Goal: Task Accomplishment & Management: Complete application form

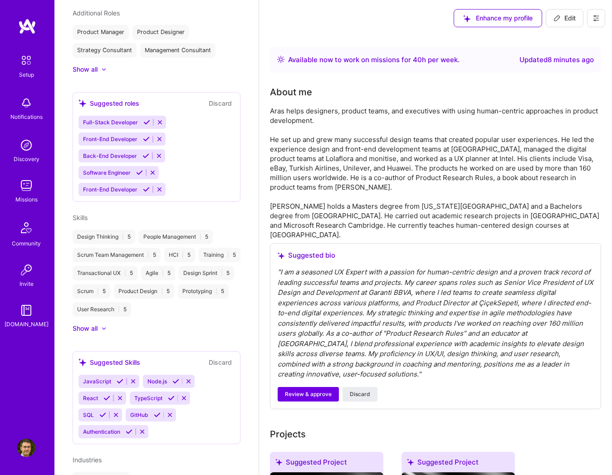
scroll to position [497, 0]
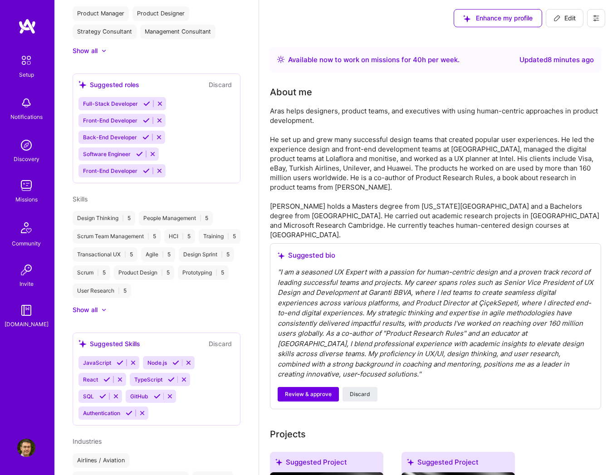
click at [102, 311] on icon at bounding box center [104, 310] width 5 height 3
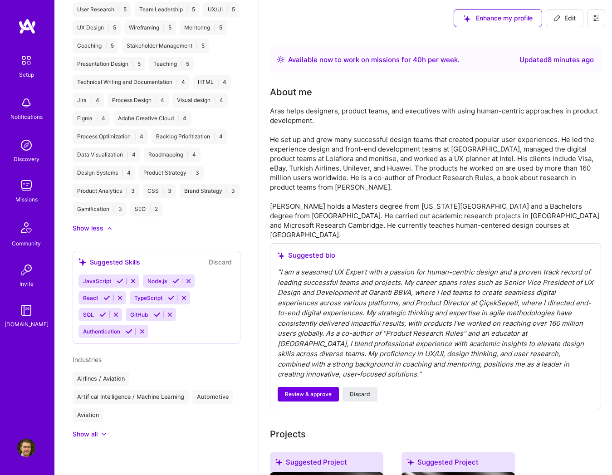
scroll to position [805, 0]
click at [211, 258] on button "Discard" at bounding box center [220, 262] width 29 height 10
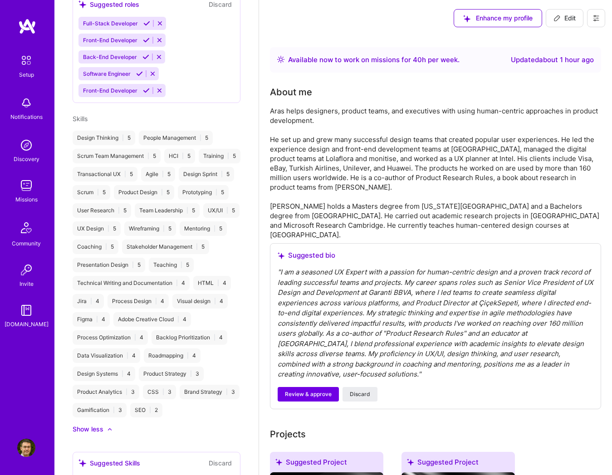
click at [83, 115] on span "Skills" at bounding box center [80, 119] width 15 height 8
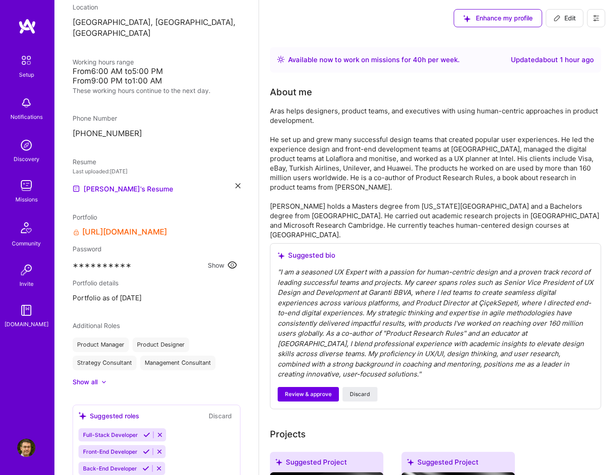
scroll to position [0, 0]
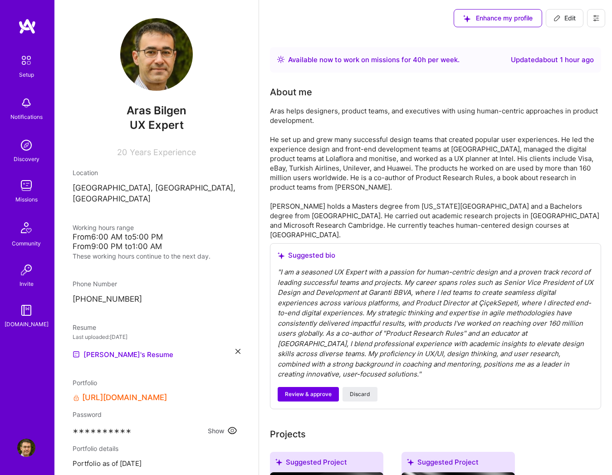
click at [566, 22] on span "Edit" at bounding box center [565, 18] width 22 height 9
select select "TR"
select select "Right Now"
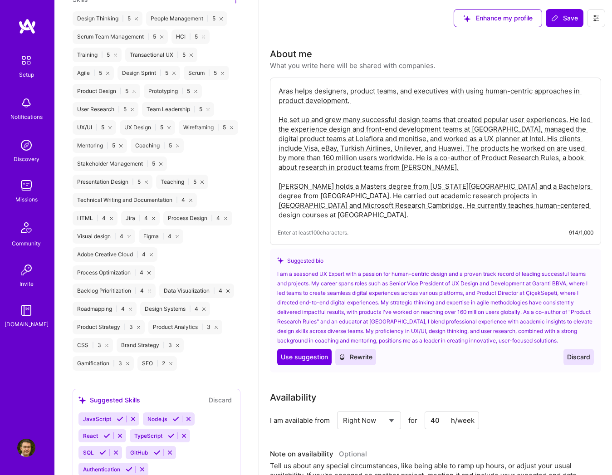
scroll to position [854, 0]
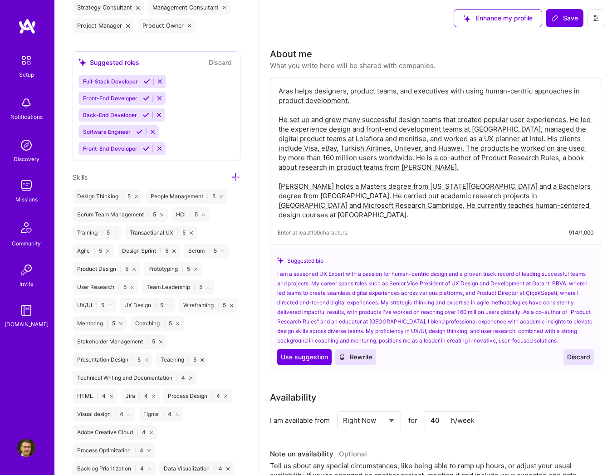
click at [231, 173] on icon at bounding box center [236, 178] width 10 height 10
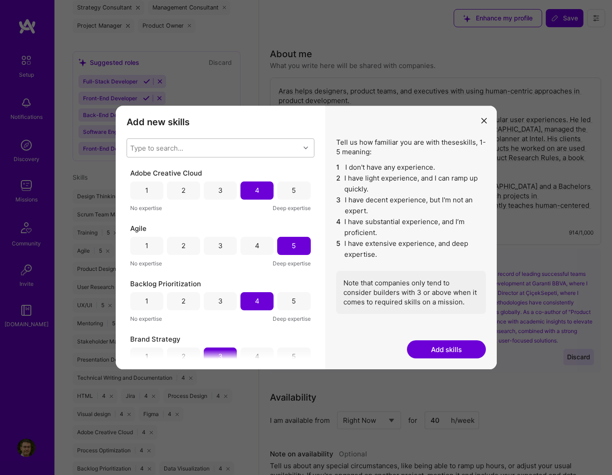
click at [228, 143] on div "Type to search..." at bounding box center [213, 148] width 173 height 18
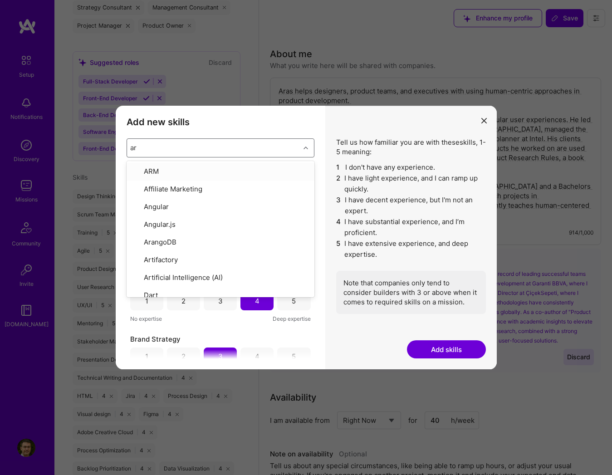
type input "art"
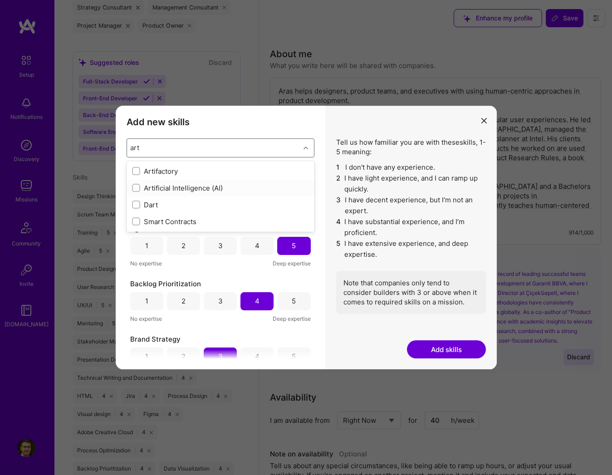
click at [203, 188] on div "Artificial Intelligence (AI)" at bounding box center [220, 188] width 177 height 10
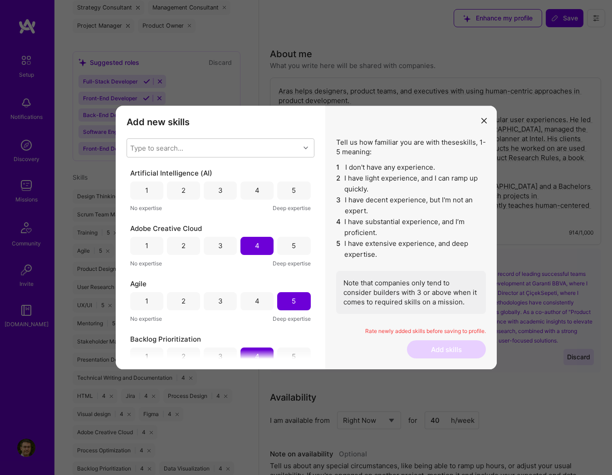
click at [310, 125] on h3 "Add new skills" at bounding box center [221, 122] width 188 height 11
click at [262, 191] on div "4" at bounding box center [257, 191] width 33 height 18
click at [436, 346] on button "Add skills" at bounding box center [446, 350] width 79 height 18
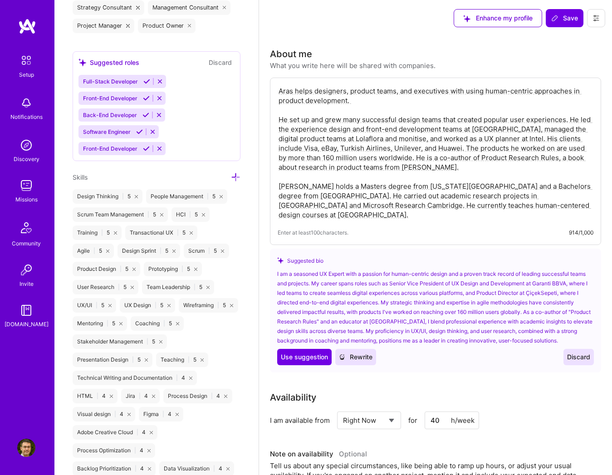
click at [24, 187] on img at bounding box center [26, 186] width 18 height 18
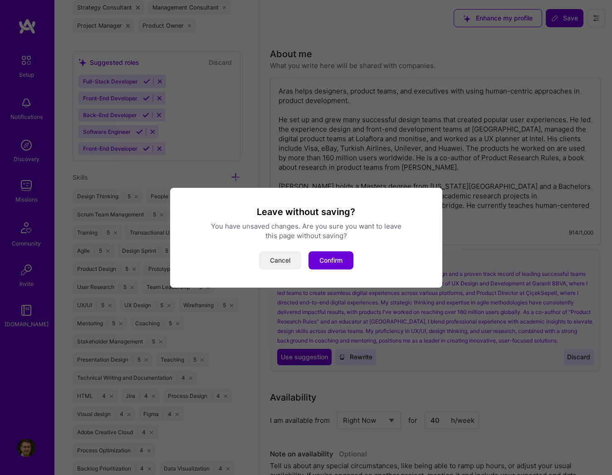
click at [284, 267] on button "Cancel" at bounding box center [280, 261] width 42 height 18
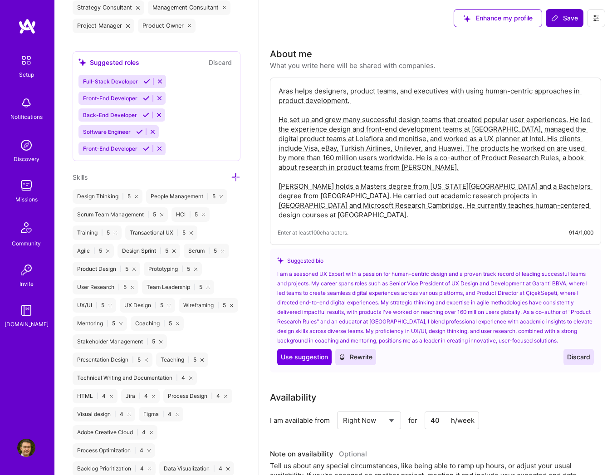
click at [558, 17] on icon at bounding box center [555, 17] width 5 height 5
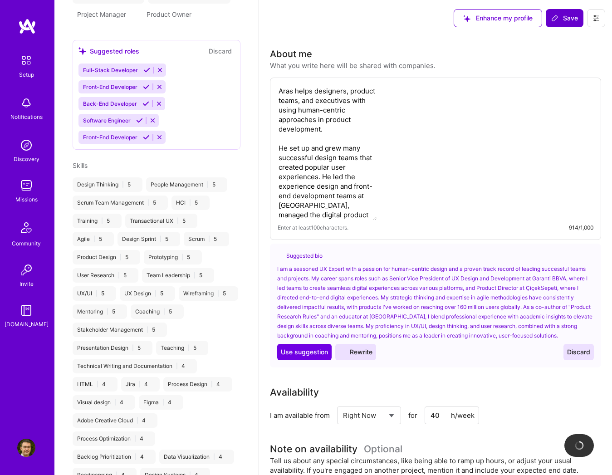
scroll to position [511, 0]
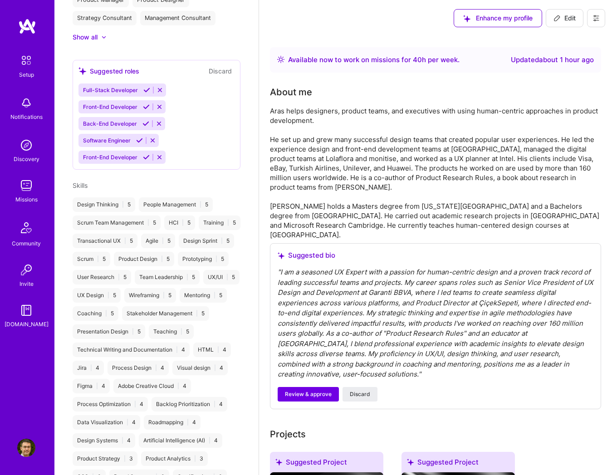
click at [31, 192] on img at bounding box center [26, 186] width 18 height 18
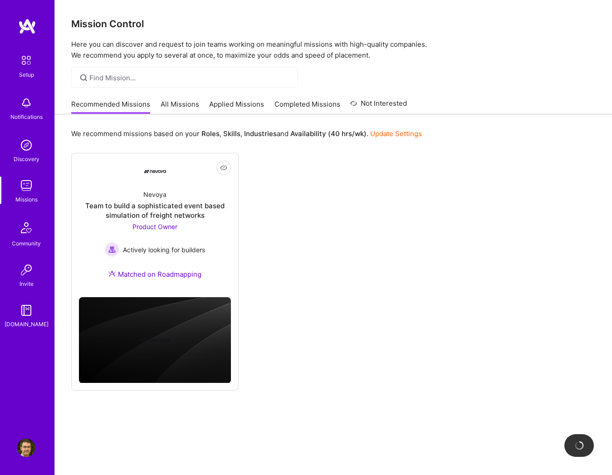
click at [183, 109] on link "All Missions" at bounding box center [180, 106] width 39 height 15
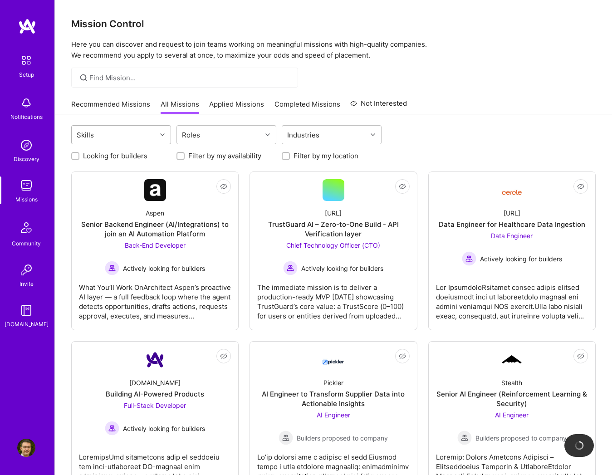
click at [158, 138] on div at bounding box center [164, 135] width 14 height 12
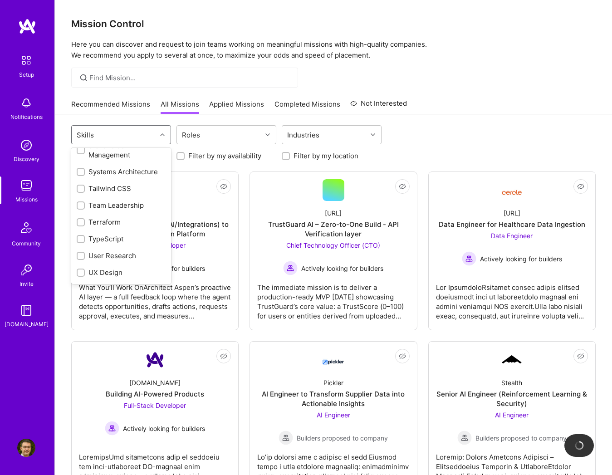
scroll to position [1090, 0]
click at [112, 252] on div "UX Design" at bounding box center [121, 257] width 89 height 10
checkbox input "true"
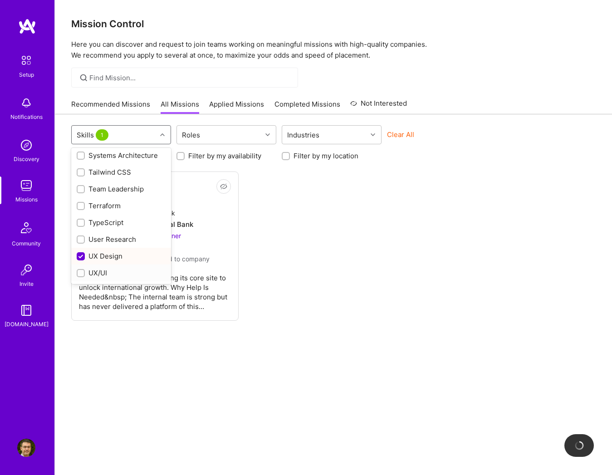
click at [103, 268] on div "UX/UI" at bounding box center [121, 273] width 89 height 10
checkbox input "true"
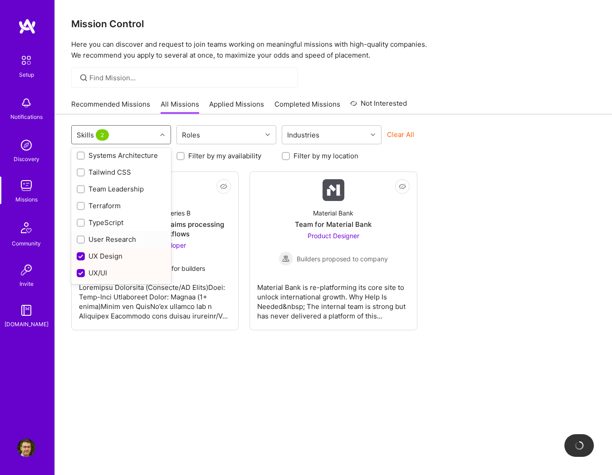
click at [123, 235] on div "User Research" at bounding box center [121, 240] width 89 height 10
checkbox input "true"
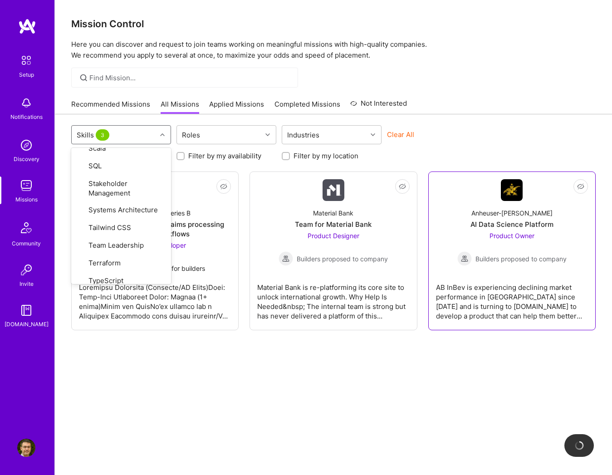
click at [514, 301] on div "AB InBev is experiencing declining market performance in [GEOGRAPHIC_DATA] sinc…" at bounding box center [512, 298] width 152 height 45
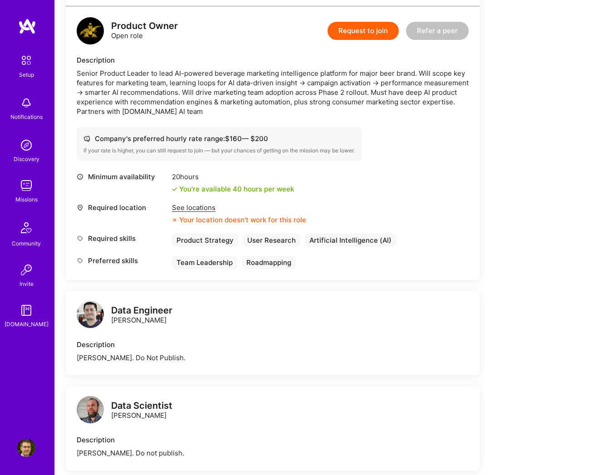
scroll to position [182, 0]
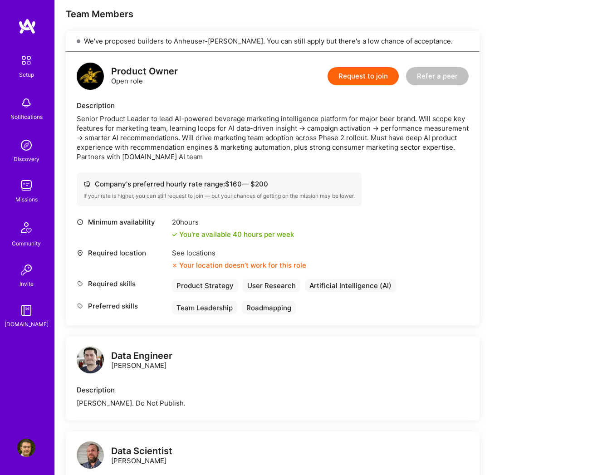
click at [193, 251] on div "See locations" at bounding box center [239, 253] width 134 height 10
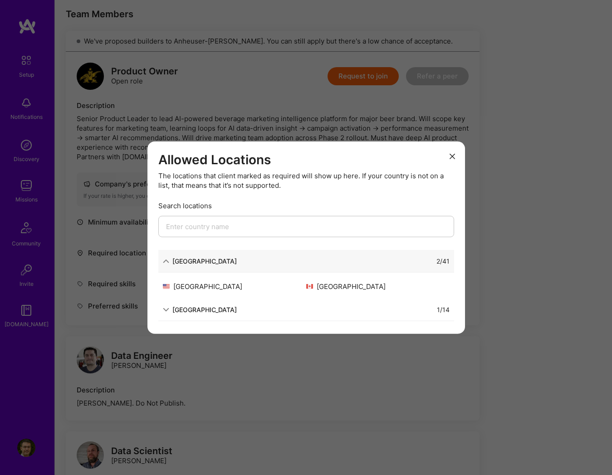
click at [208, 314] on div "[GEOGRAPHIC_DATA]" at bounding box center [205, 310] width 64 height 10
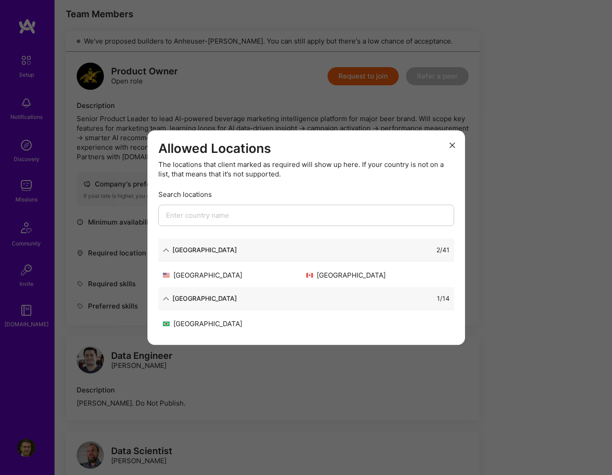
click at [453, 144] on icon "modal" at bounding box center [452, 145] width 5 height 5
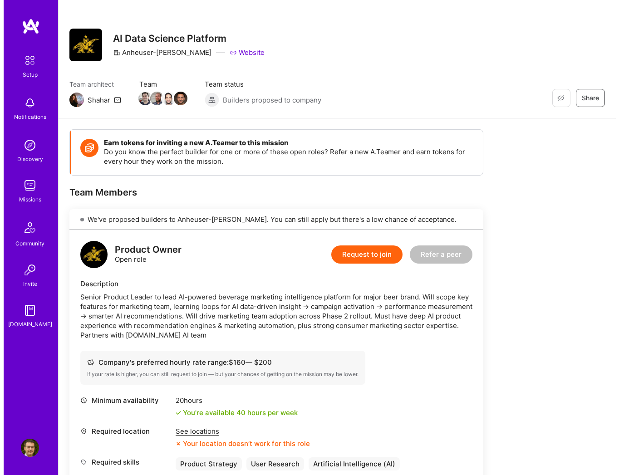
scroll to position [0, 0]
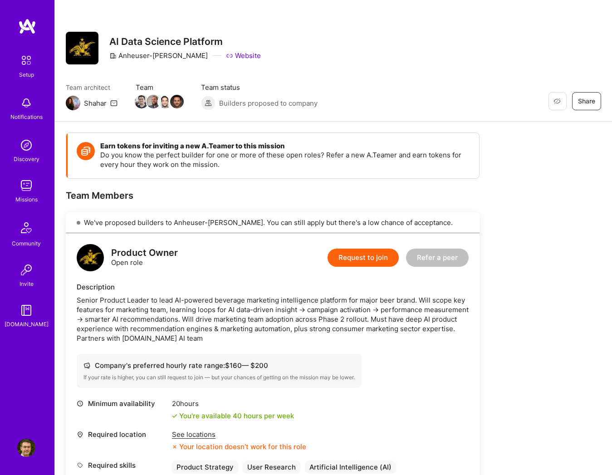
drag, startPoint x: 76, startPoint y: 106, endPoint x: 65, endPoint y: 124, distance: 21.2
click at [364, 261] on button "Request to join" at bounding box center [363, 258] width 71 height 18
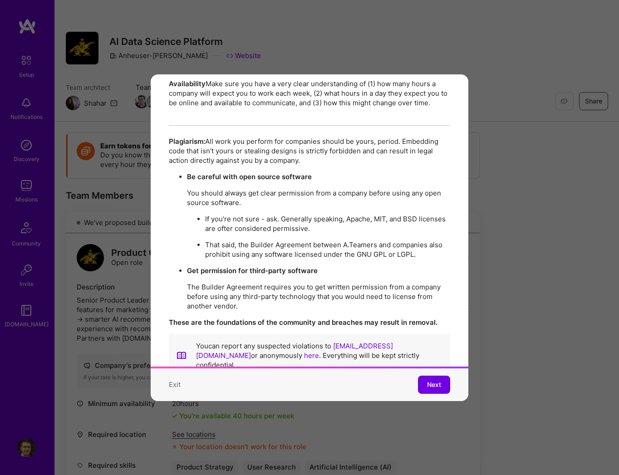
scroll to position [1564, 0]
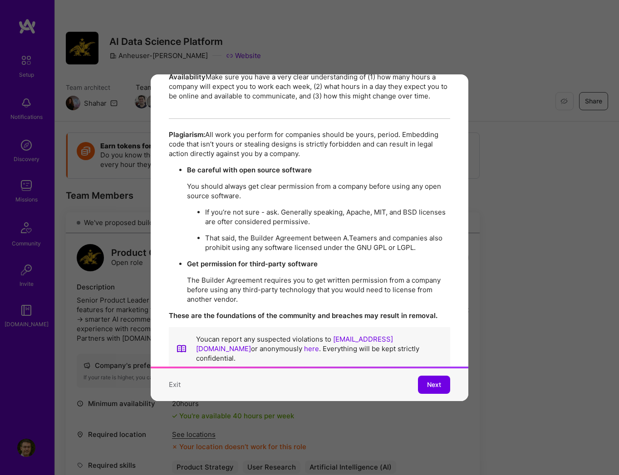
click at [406, 372] on div "Exit Next" at bounding box center [310, 385] width 318 height 33
click at [433, 380] on span "Next" at bounding box center [434, 384] width 14 height 9
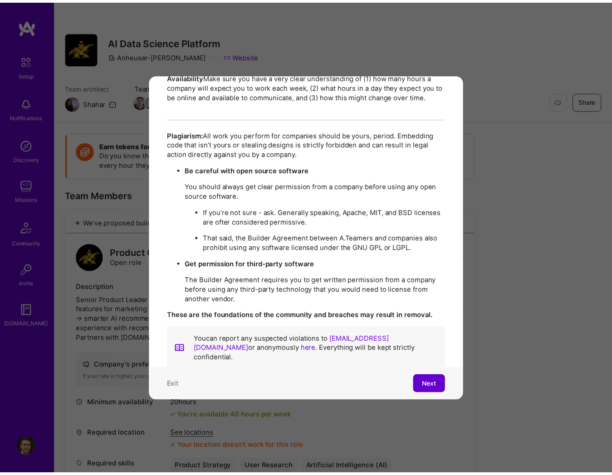
scroll to position [0, 0]
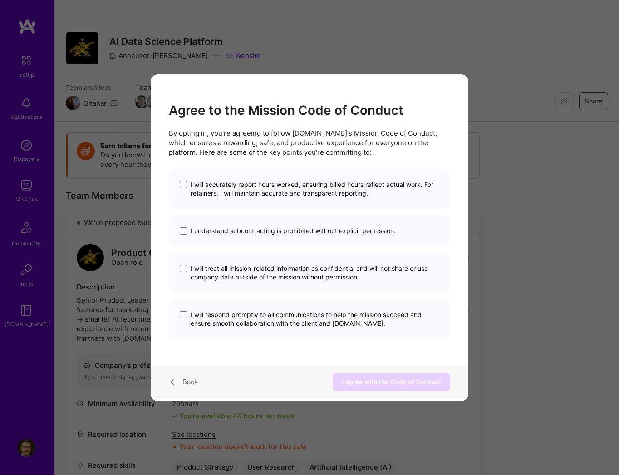
click at [237, 187] on span "I will accurately report hours worked, ensuring billed hours reflect actual wor…" at bounding box center [315, 188] width 249 height 17
click at [0, 0] on input "I will accurately report hours worked, ensuring billed hours reflect actual wor…" at bounding box center [0, 0] width 0 height 0
click at [255, 233] on span "I understand subcontracting is prohibited without explicit permission." at bounding box center [293, 231] width 205 height 9
click at [0, 0] on input "I understand subcontracting is prohibited without explicit permission." at bounding box center [0, 0] width 0 height 0
click at [252, 276] on span "I will treat all mission-related information as confidential and will not share…" at bounding box center [315, 272] width 249 height 17
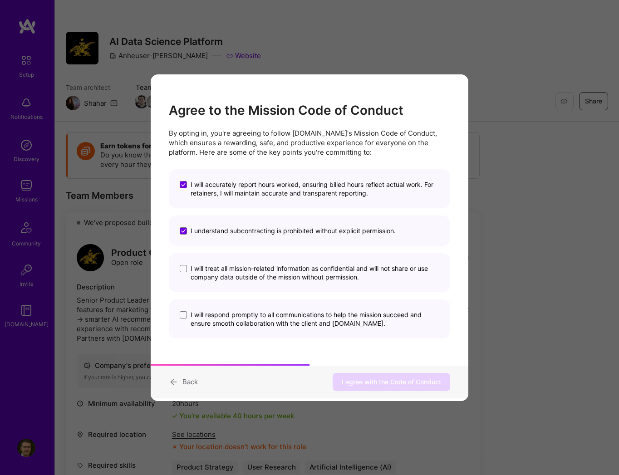
click at [0, 0] on input "I will treat all mission-related information as confidential and will not share…" at bounding box center [0, 0] width 0 height 0
click at [256, 321] on span "I will respond promptly to all communications to help the mission succeed and e…" at bounding box center [315, 319] width 249 height 17
click at [0, 0] on input "I will respond promptly to all communications to help the mission succeed and e…" at bounding box center [0, 0] width 0 height 0
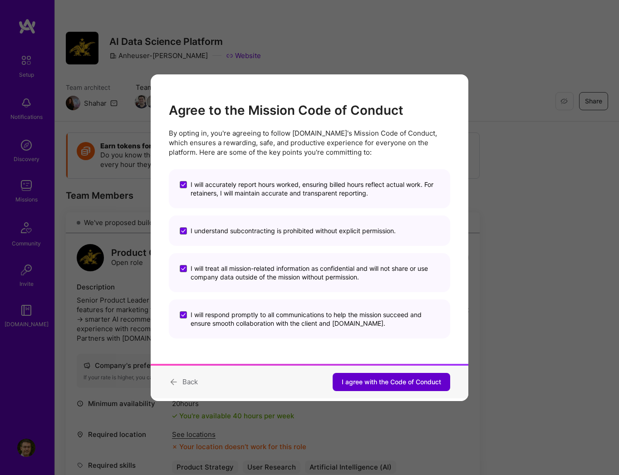
click at [382, 388] on button "I agree with the Code of Conduct" at bounding box center [392, 382] width 118 height 18
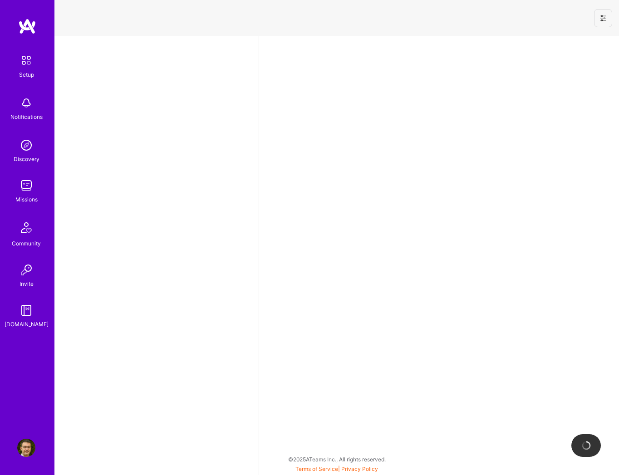
select select "TR"
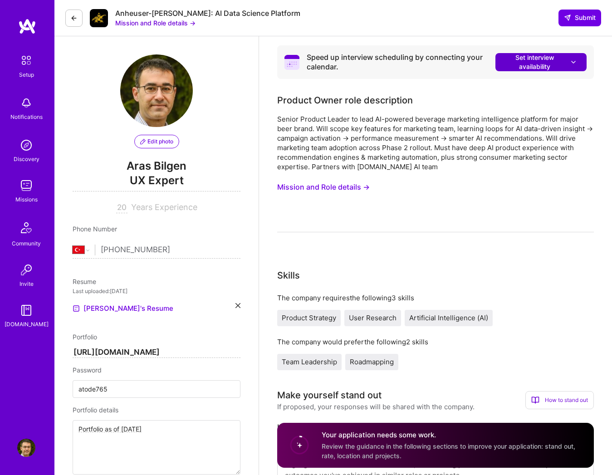
click at [561, 66] on span "Set interview availability" at bounding box center [541, 62] width 73 height 18
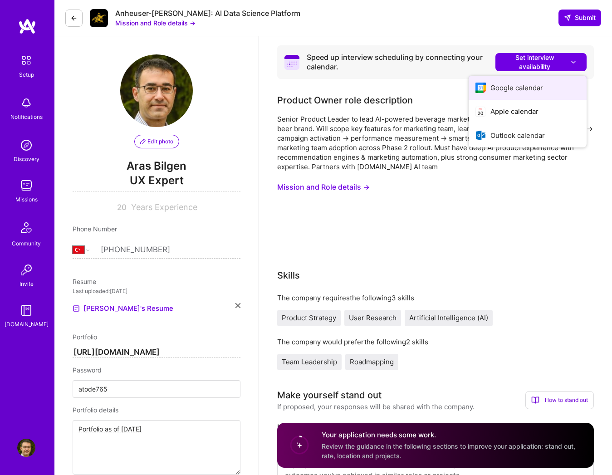
click at [539, 91] on button "Google calendar" at bounding box center [528, 88] width 118 height 24
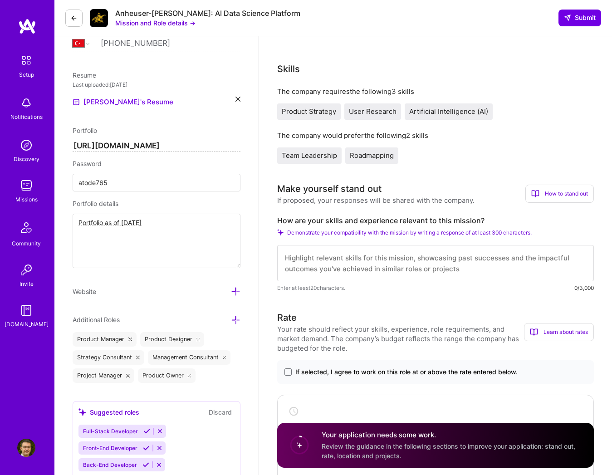
scroll to position [227, 0]
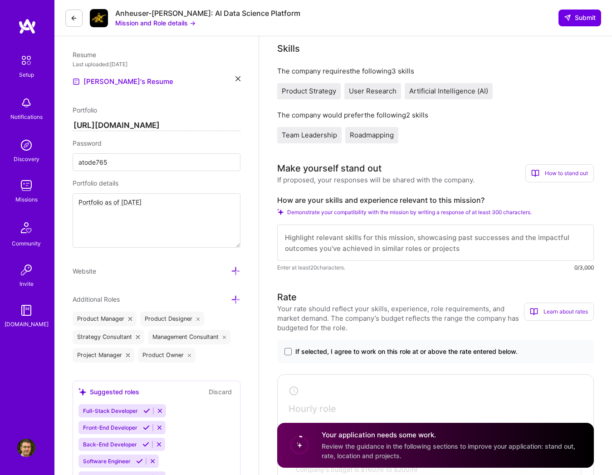
click at [435, 239] on textarea at bounding box center [435, 243] width 317 height 36
type textarea "I"
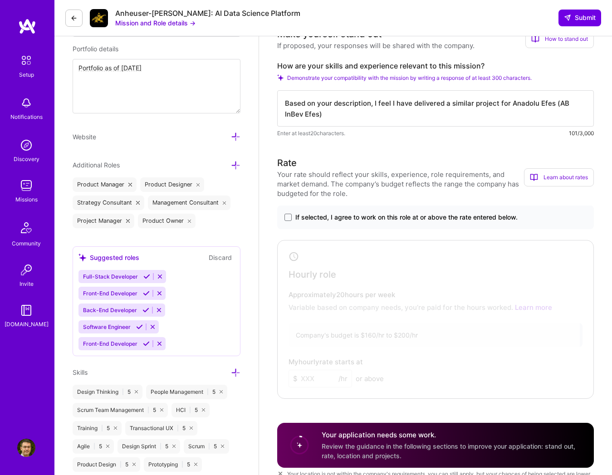
scroll to position [363, 0]
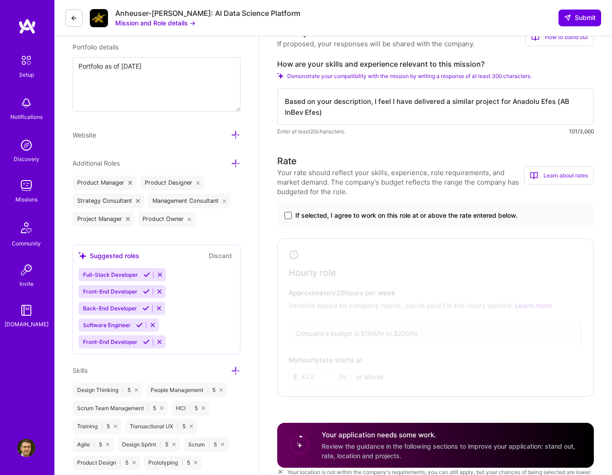
type textarea "Based on your description, I feel I have delivered a similar project for Anadol…"
click at [288, 218] on span at bounding box center [288, 215] width 7 height 7
click at [0, 0] on input "If selected, I agree to work on this role at or above the rate entered below." at bounding box center [0, 0] width 0 height 0
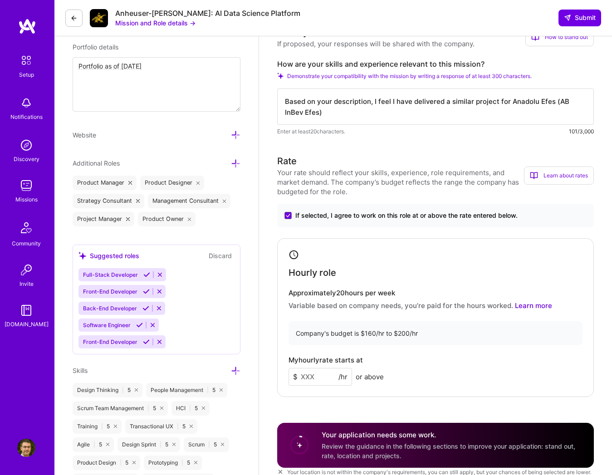
click at [314, 377] on input at bounding box center [321, 377] width 64 height 18
type input "160"
click at [439, 169] on div "Your rate should reflect your skills, experience, role requirements, and market…" at bounding box center [400, 182] width 247 height 29
click at [416, 114] on textarea "Based on your description, I feel I have delivered a similar project for Anadol…" at bounding box center [435, 107] width 317 height 36
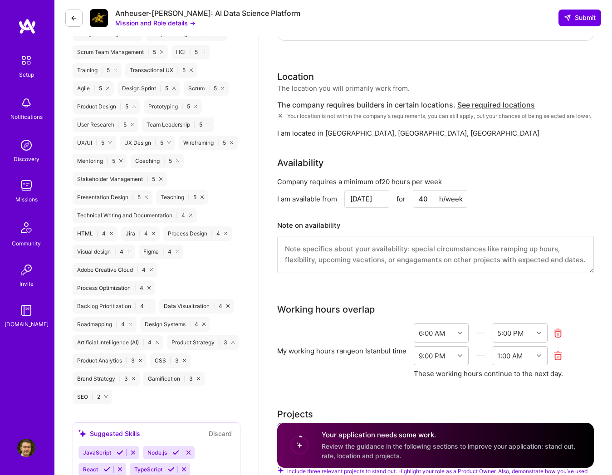
scroll to position [726, 0]
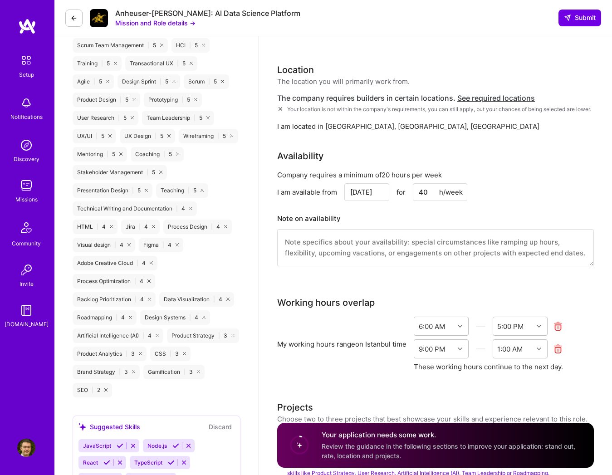
type textarea "Based on your description, I feel I have delivered a similar project for Anadol…"
click at [375, 201] on input "[DATE]" at bounding box center [367, 192] width 45 height 18
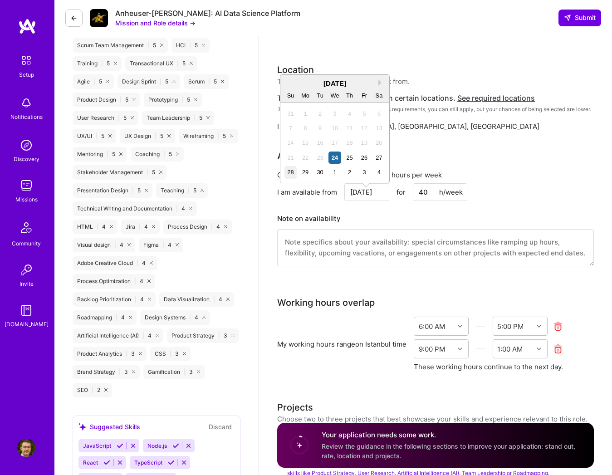
click at [292, 174] on div "28" at bounding box center [291, 172] width 12 height 12
type input "[DATE]"
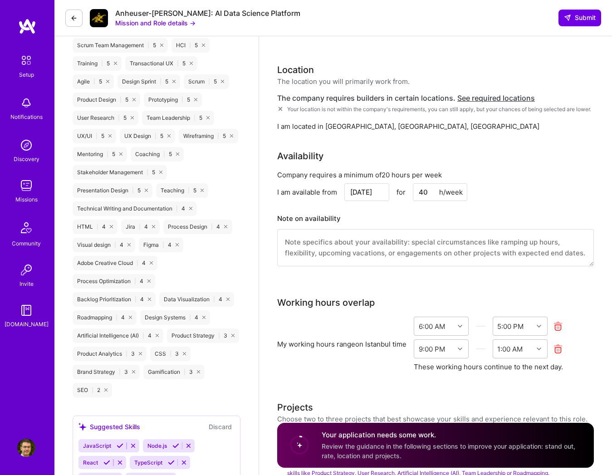
click at [419, 201] on input "40" at bounding box center [440, 192] width 54 height 18
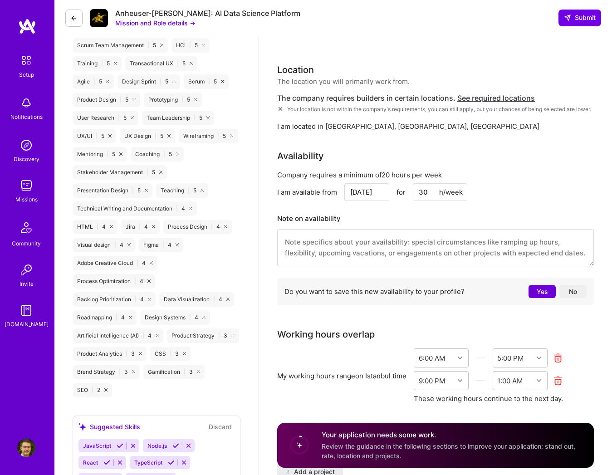
type input "30"
click at [551, 188] on div "Company requires a minimum of 20 hours per week I am available from [DATE] for …" at bounding box center [435, 239] width 317 height 139
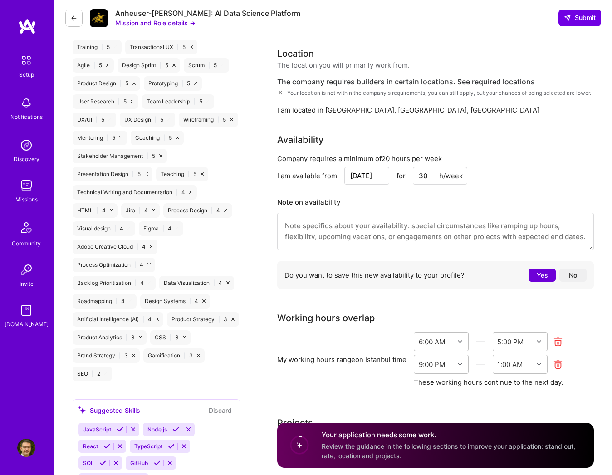
scroll to position [772, 0]
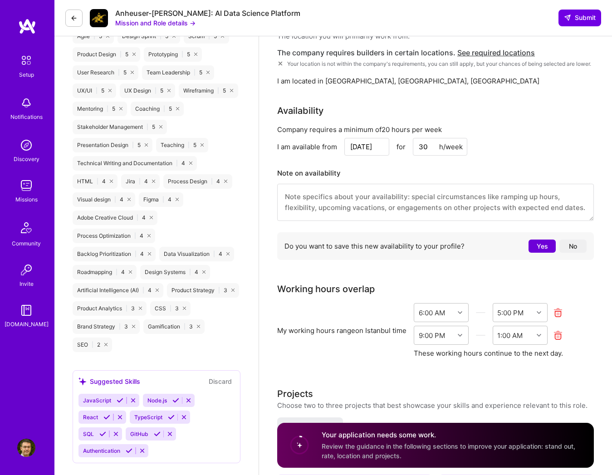
click at [380, 221] on textarea at bounding box center [435, 202] width 317 height 37
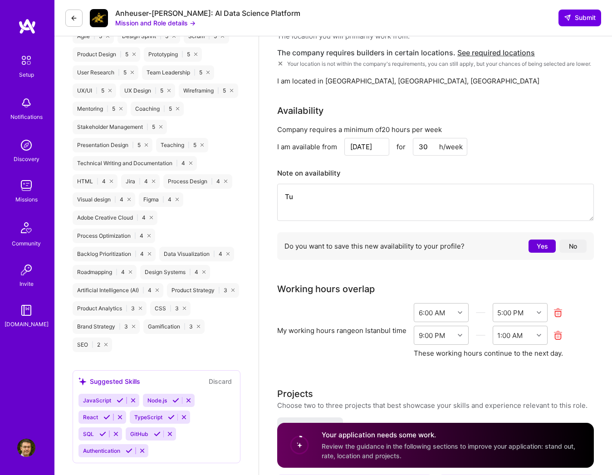
type textarea "T"
type textarea "I will have limited availability [DATE] afternoons, as I am teaching a universi…"
click at [572, 251] on button "No" at bounding box center [573, 246] width 27 height 13
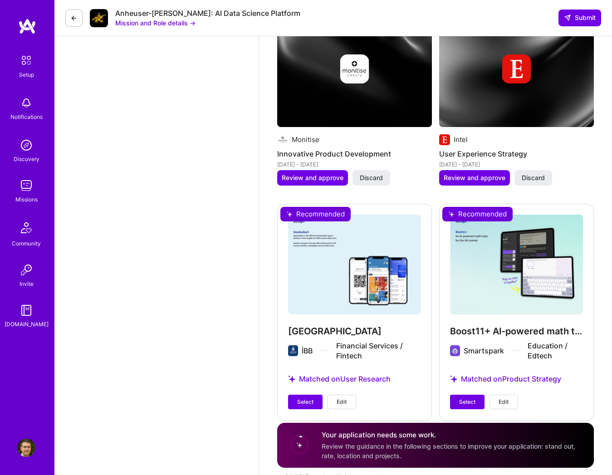
scroll to position [1683, 0]
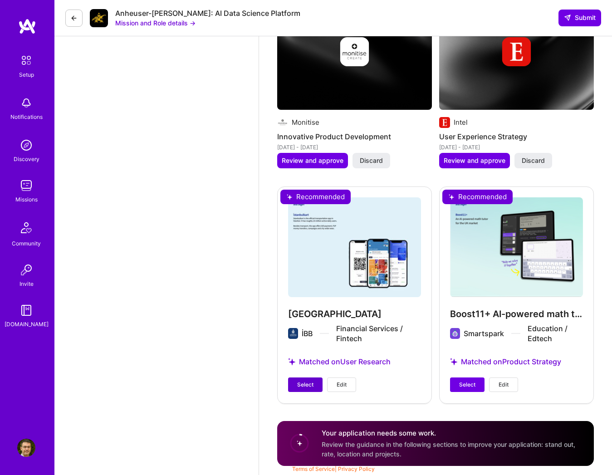
click at [309, 389] on button "Select" at bounding box center [305, 385] width 35 height 15
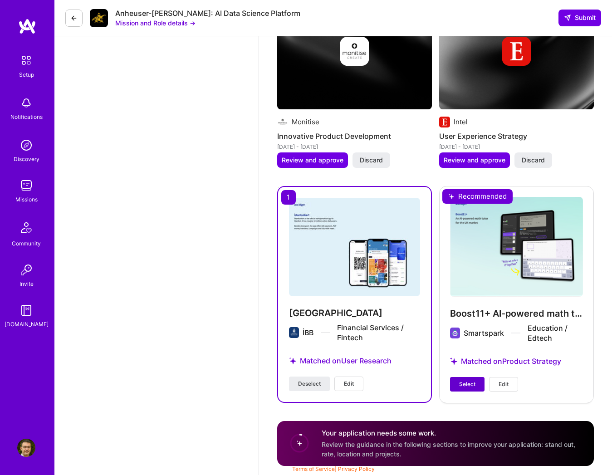
click at [470, 388] on span "Select" at bounding box center [467, 384] width 16 height 8
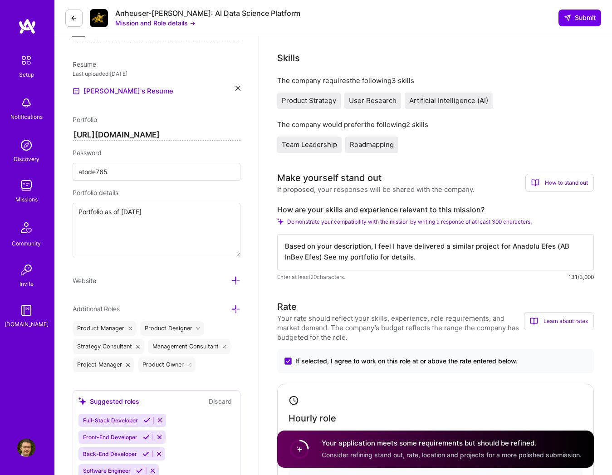
scroll to position [178, 0]
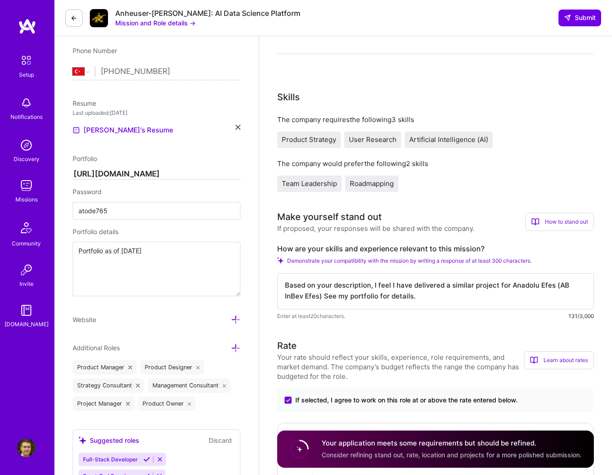
click at [331, 285] on textarea "Based on your description, I feel I have delivered a similar project for Anadol…" at bounding box center [435, 291] width 317 height 36
click at [552, 302] on textarea "Based on your project description, I feel I have delivered a similar project fo…" at bounding box center [435, 291] width 317 height 36
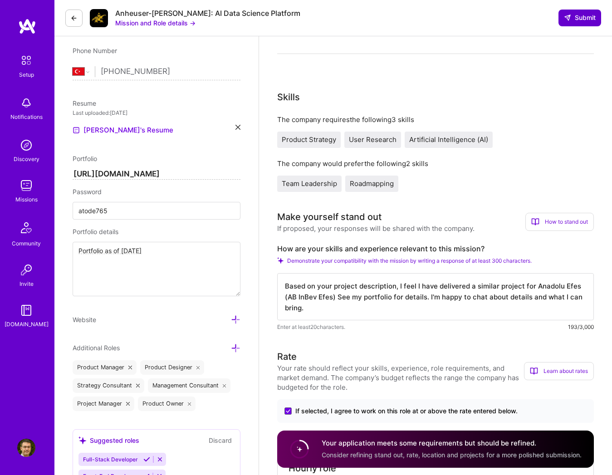
type textarea "Based on your project description, I feel I have delivered a similar project fo…"
click at [583, 17] on span "Submit" at bounding box center [580, 17] width 32 height 9
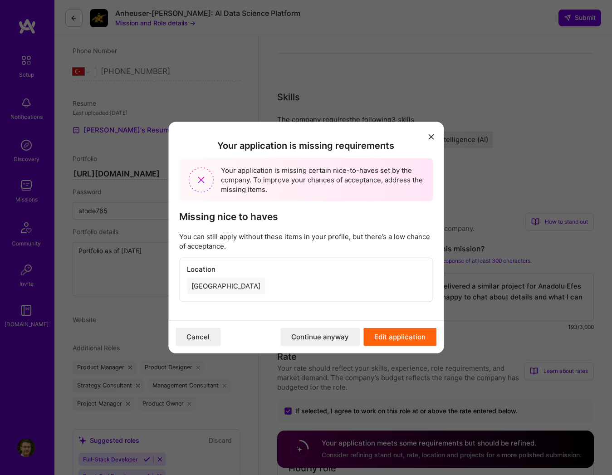
click at [331, 341] on button "Continue anyway" at bounding box center [320, 337] width 79 height 18
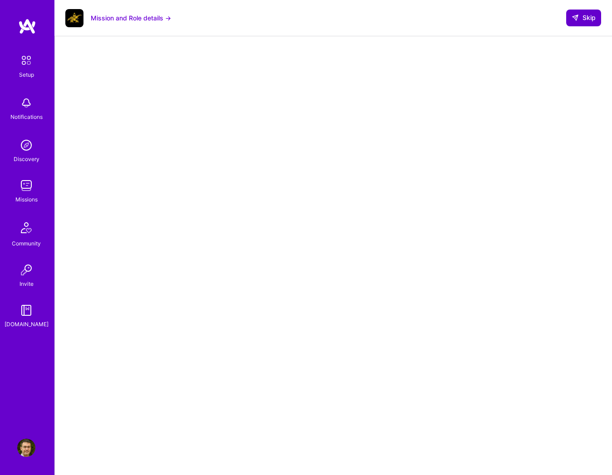
click at [579, 16] on icon at bounding box center [575, 17] width 7 height 7
select select "TR"
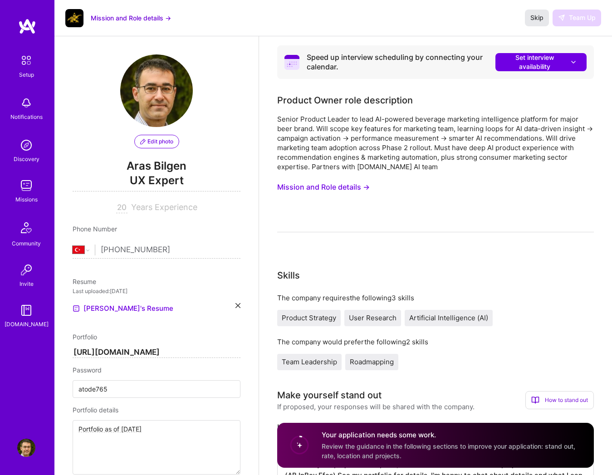
click at [533, 18] on span "Skip" at bounding box center [537, 17] width 13 height 9
click at [109, 20] on button "Mission and Role details →" at bounding box center [131, 18] width 80 height 10
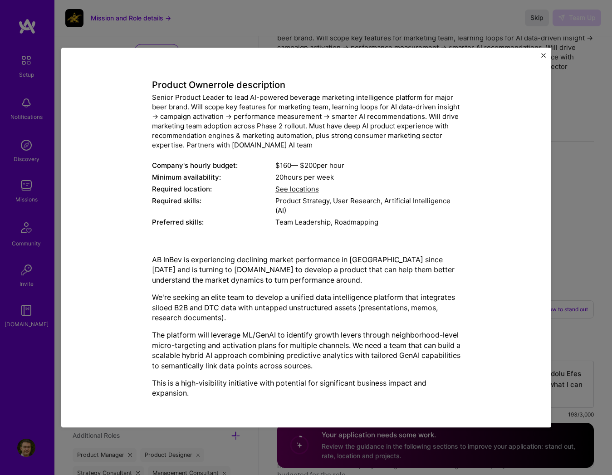
scroll to position [213, 0]
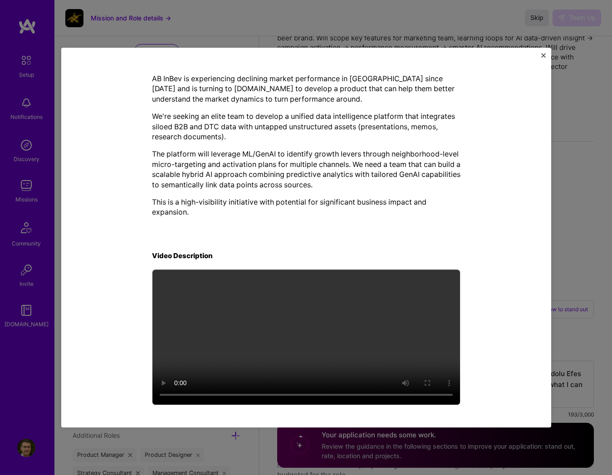
click at [544, 59] on button "Close" at bounding box center [544, 58] width 5 height 10
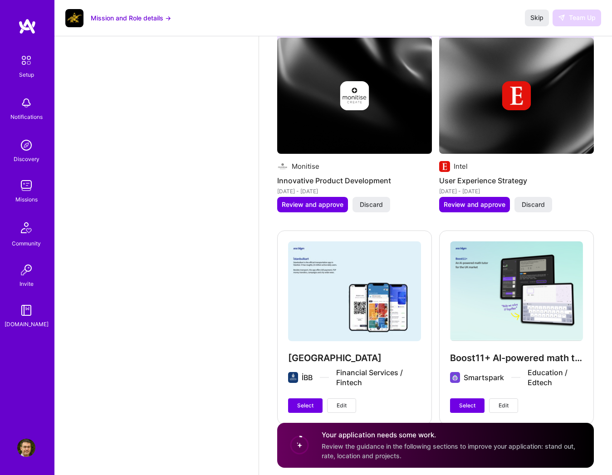
scroll to position [1671, 0]
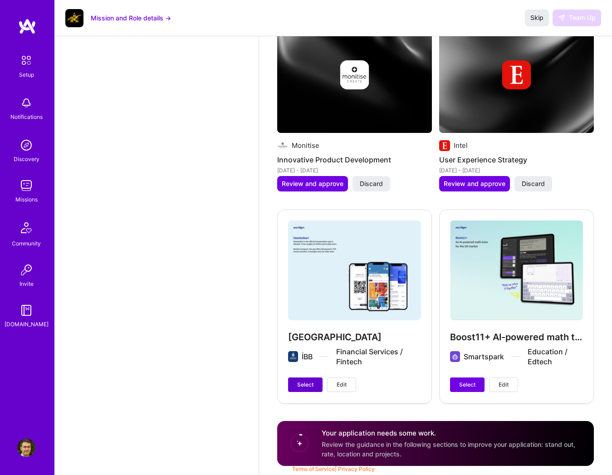
click at [302, 387] on span "Select" at bounding box center [305, 385] width 16 height 8
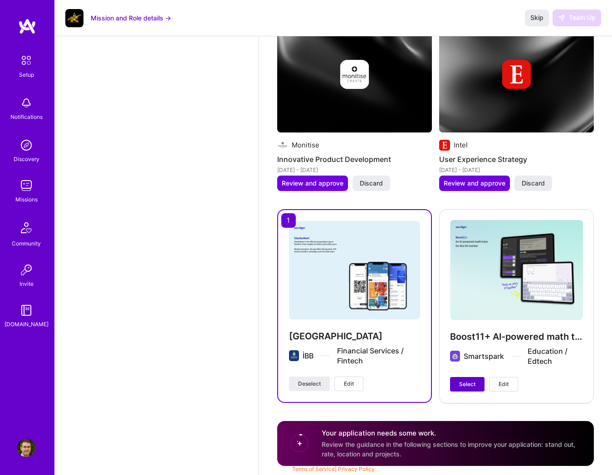
click at [470, 390] on button "Select" at bounding box center [467, 384] width 35 height 15
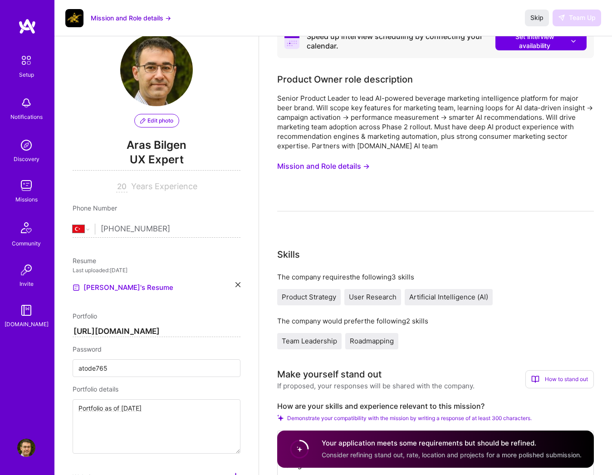
scroll to position [0, 0]
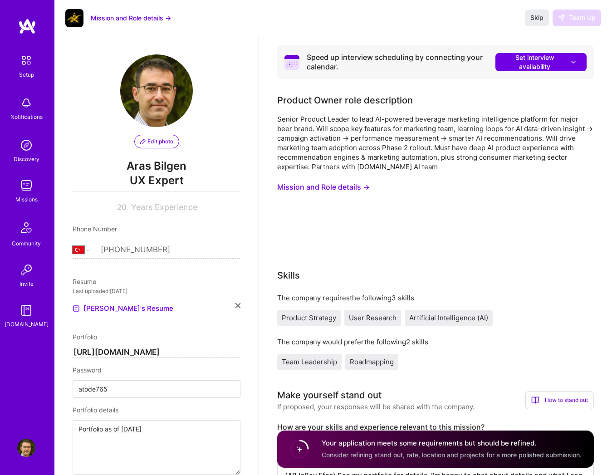
click at [574, 15] on div "Skip Team Up" at bounding box center [563, 18] width 76 height 16
click at [576, 15] on div "Skip Team Up" at bounding box center [563, 18] width 76 height 16
click at [27, 184] on img at bounding box center [26, 186] width 18 height 18
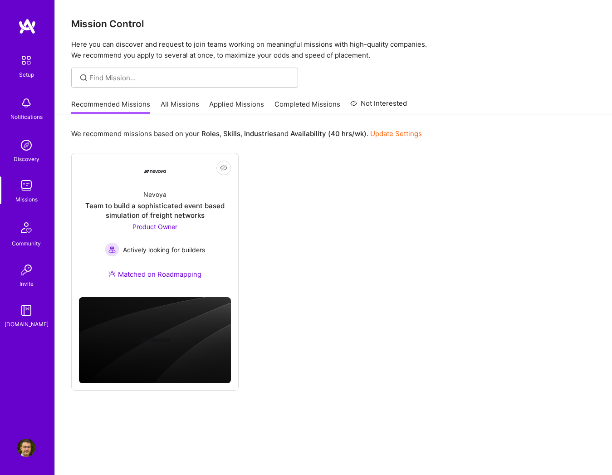
click at [231, 105] on link "Applied Missions" at bounding box center [236, 106] width 55 height 15
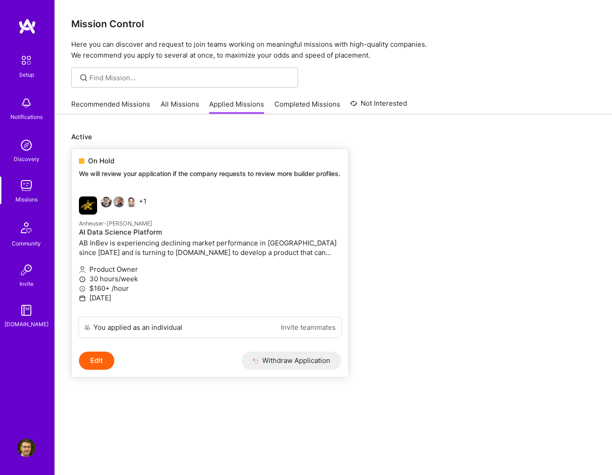
click at [165, 175] on p "We will review your application if the company requests to review more builder …" at bounding box center [210, 173] width 262 height 9
click at [202, 250] on p "AB InBev is experiencing declining market performance in [GEOGRAPHIC_DATA] sinc…" at bounding box center [210, 247] width 262 height 19
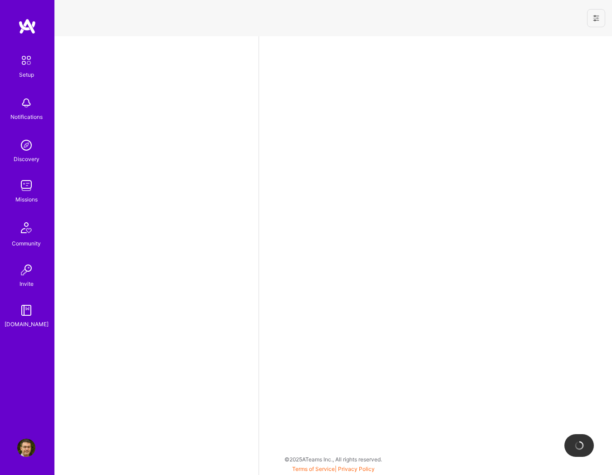
select select "TR"
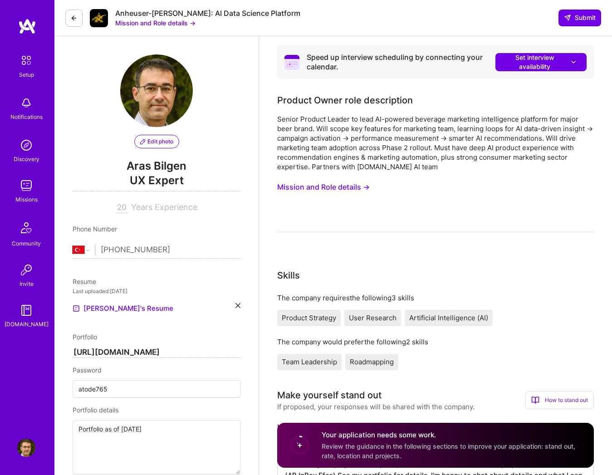
click at [73, 20] on icon at bounding box center [73, 18] width 7 height 7
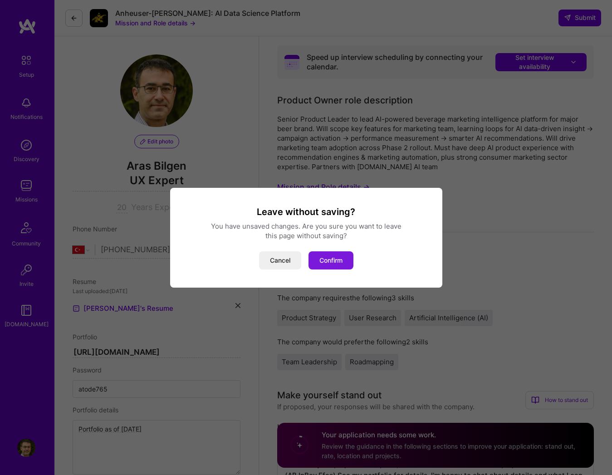
click at [329, 265] on button "Confirm" at bounding box center [331, 261] width 45 height 18
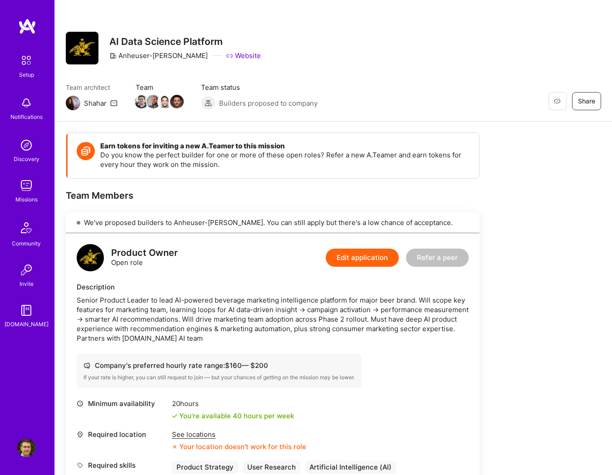
click at [95, 104] on div "Shahar" at bounding box center [95, 104] width 23 height 10
click at [112, 103] on icon at bounding box center [113, 102] width 7 height 7
click at [226, 53] on link "Website" at bounding box center [243, 56] width 35 height 10
click at [31, 185] on img at bounding box center [26, 186] width 18 height 18
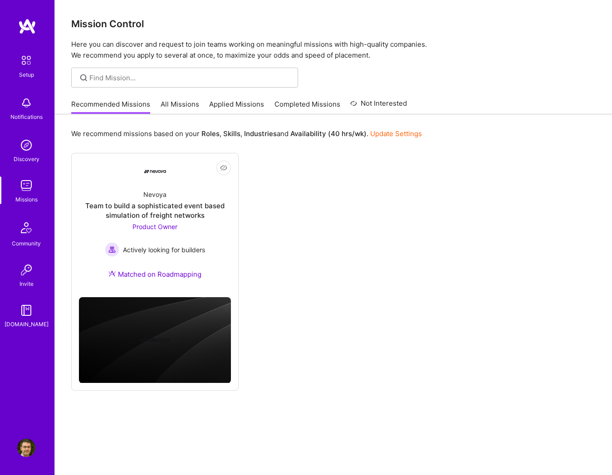
click at [187, 106] on link "All Missions" at bounding box center [180, 106] width 39 height 15
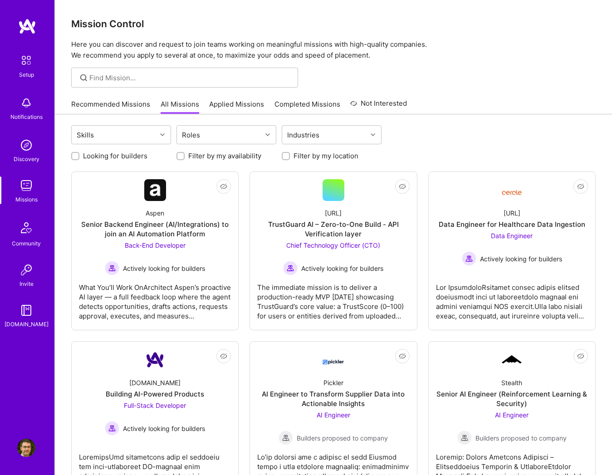
click at [232, 110] on link "Applied Missions" at bounding box center [236, 106] width 55 height 15
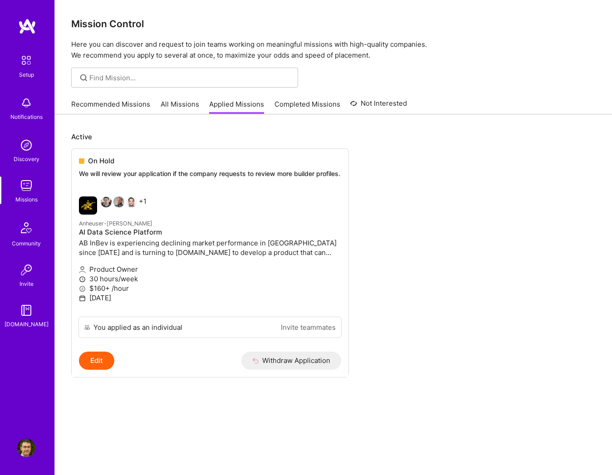
click at [187, 107] on link "All Missions" at bounding box center [180, 106] width 39 height 15
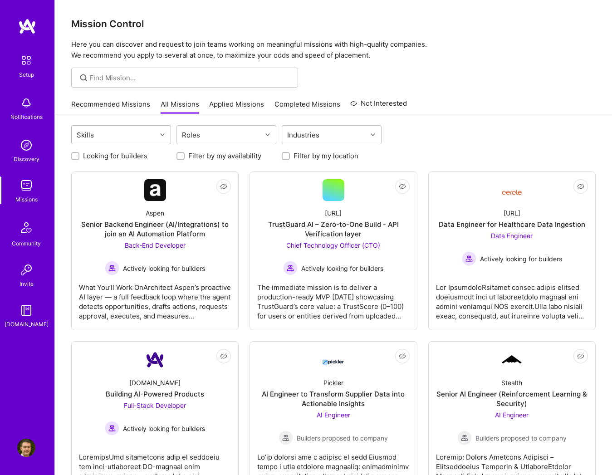
click at [162, 136] on icon at bounding box center [162, 135] width 5 height 5
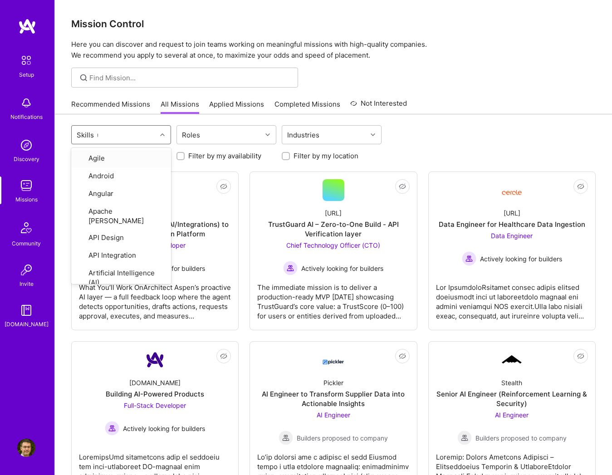
type input "ux"
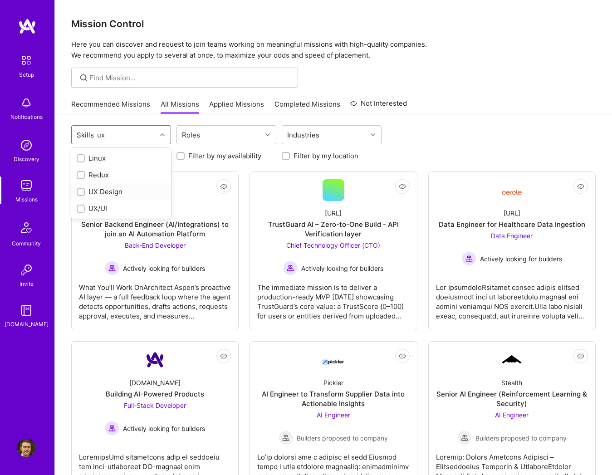
click at [119, 190] on div "UX Design" at bounding box center [121, 192] width 89 height 10
checkbox input "true"
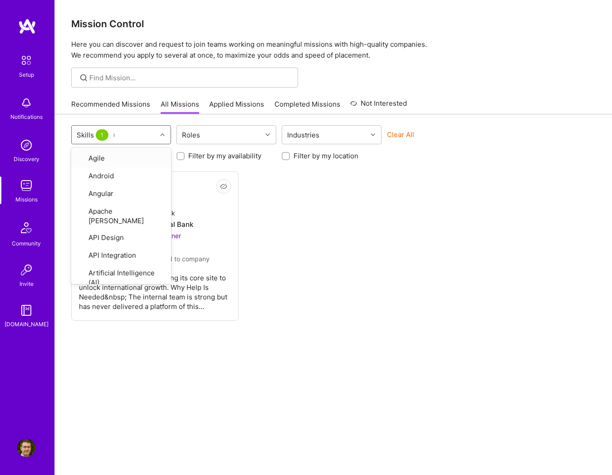
type input "ux"
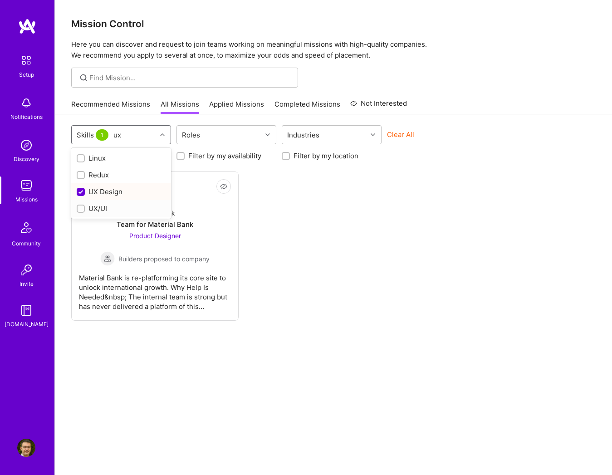
click at [79, 212] on input "checkbox" at bounding box center [82, 209] width 6 height 6
checkbox input "true"
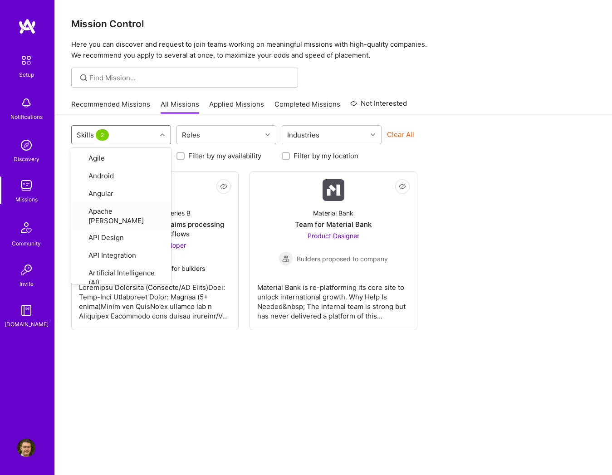
click at [509, 229] on div "Not Interested Stealth Startup Series B Streamlining billing and claims process…" at bounding box center [333, 251] width 525 height 159
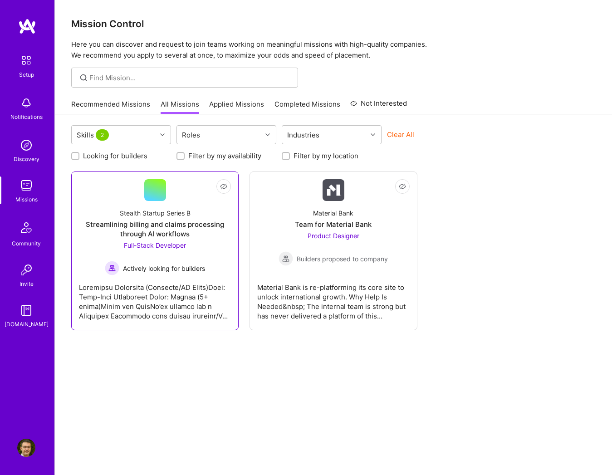
click at [146, 229] on div "Streamlining billing and claims processing through AI workflows" at bounding box center [155, 229] width 152 height 19
click at [30, 188] on img at bounding box center [26, 186] width 18 height 18
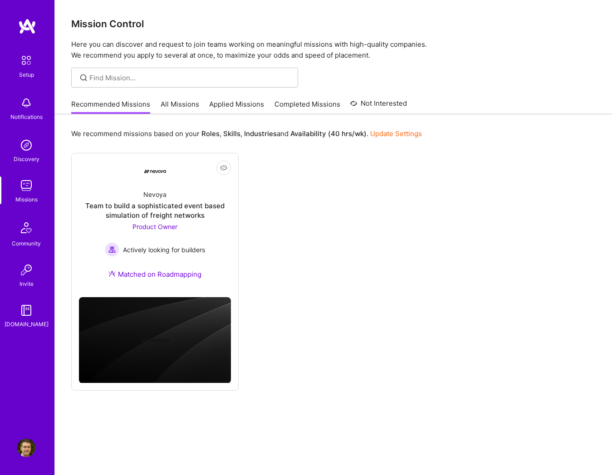
click at [172, 103] on link "All Missions" at bounding box center [180, 106] width 39 height 15
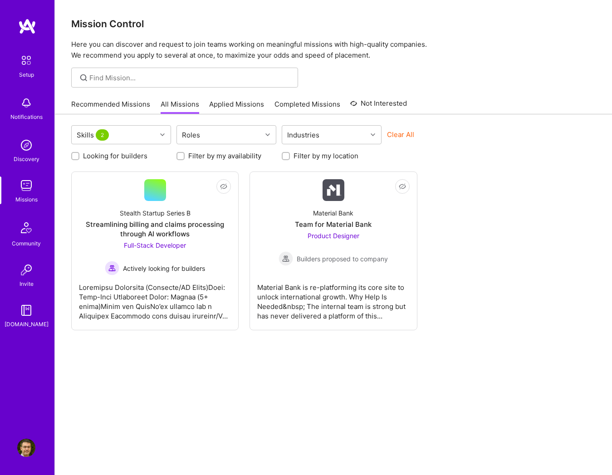
click at [228, 105] on link "Applied Missions" at bounding box center [236, 106] width 55 height 15
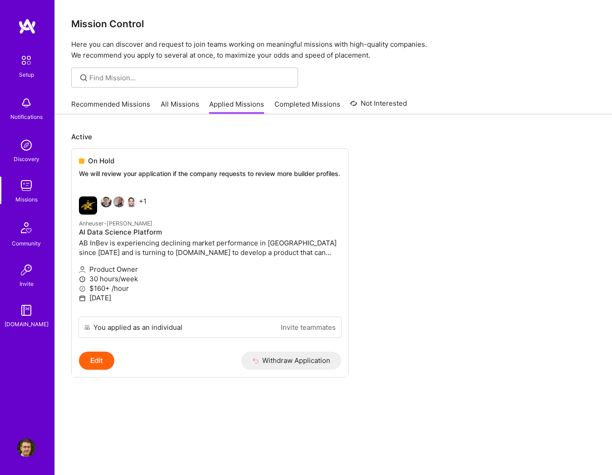
click at [301, 101] on link "Completed Missions" at bounding box center [308, 106] width 66 height 15
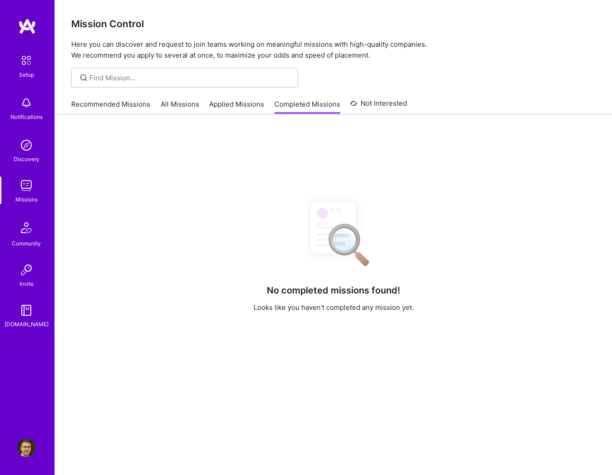
click at [106, 101] on link "Recommended Missions" at bounding box center [110, 106] width 79 height 15
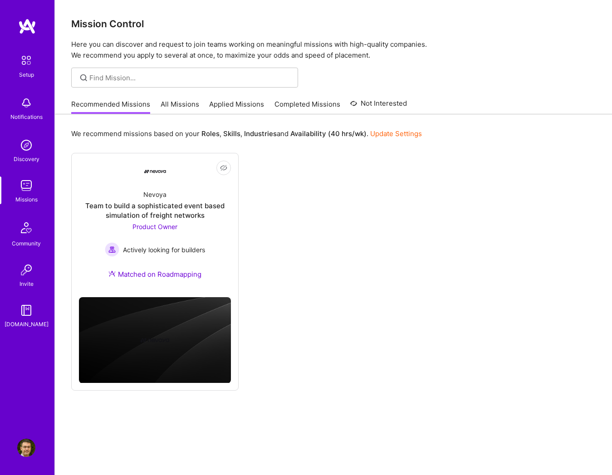
click at [173, 106] on link "All Missions" at bounding box center [180, 106] width 39 height 15
